Goal: Obtain resource: Download file/media

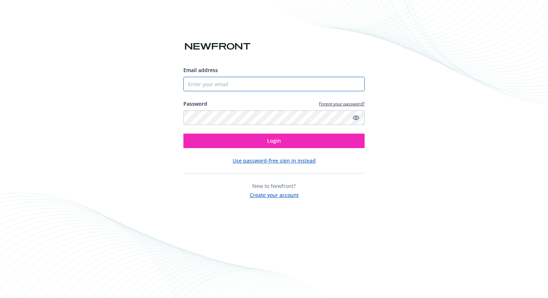
click at [207, 85] on input "Email address" at bounding box center [274, 84] width 181 height 15
type input "[EMAIL_ADDRESS][PERSON_NAME][DOMAIN_NAME]"
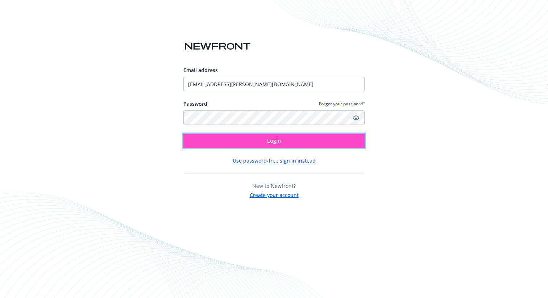
click at [317, 137] on button "Login" at bounding box center [274, 141] width 181 height 15
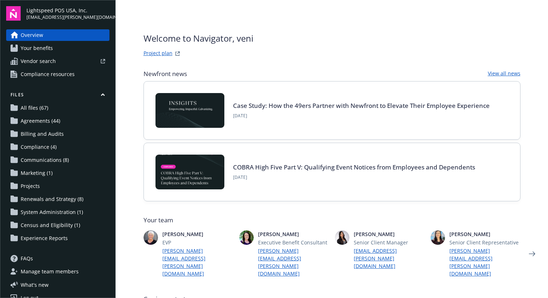
click at [52, 105] on link "All files (67)" at bounding box center [57, 108] width 103 height 12
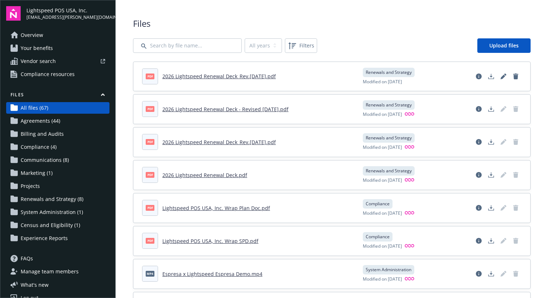
click at [232, 75] on link "2026 Lightspeed Renewal Deck_Rev.[DATE].pdf" at bounding box center [219, 76] width 114 height 7
